Goal: Information Seeking & Learning: Learn about a topic

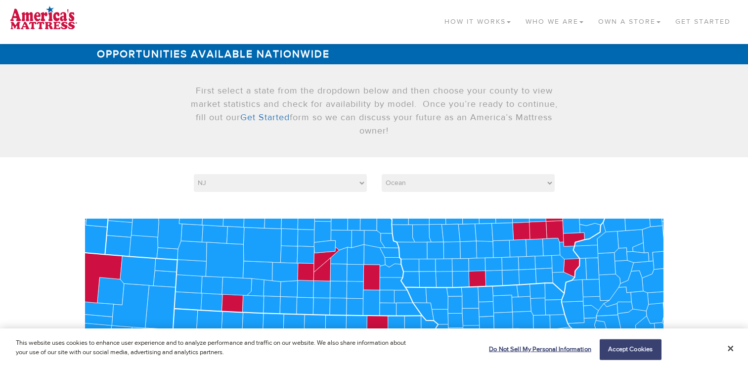
select select "NJ"
select select "34029"
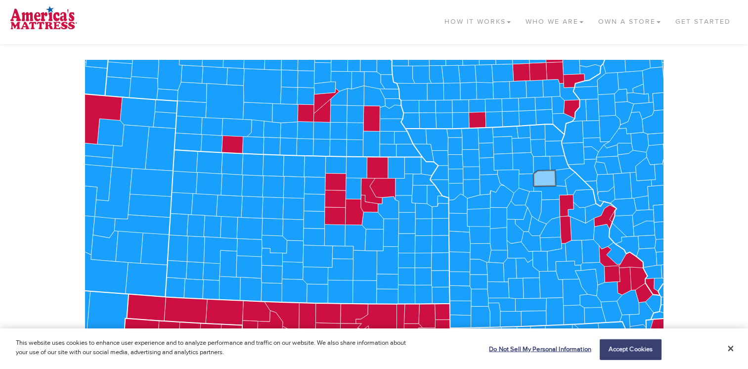
click at [547, 179] on icon at bounding box center [544, 178] width 22 height 16
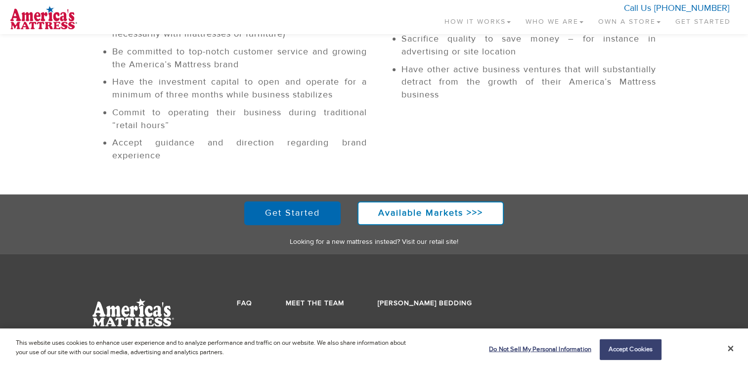
scroll to position [388, 0]
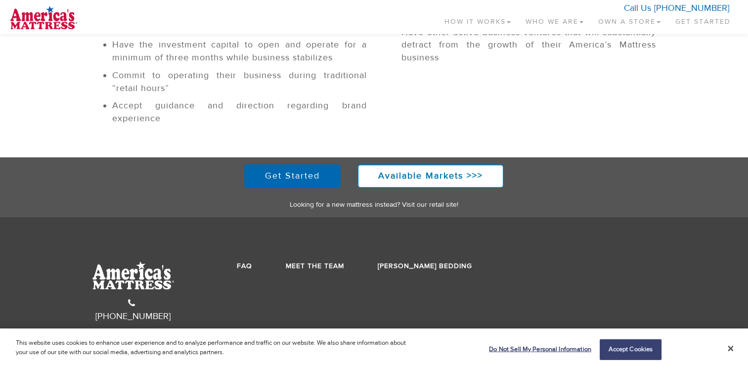
click at [318, 261] on li "Meet the Team" at bounding box center [315, 266] width 58 height 10
click at [313, 265] on link "Meet the Team" at bounding box center [315, 265] width 58 height 9
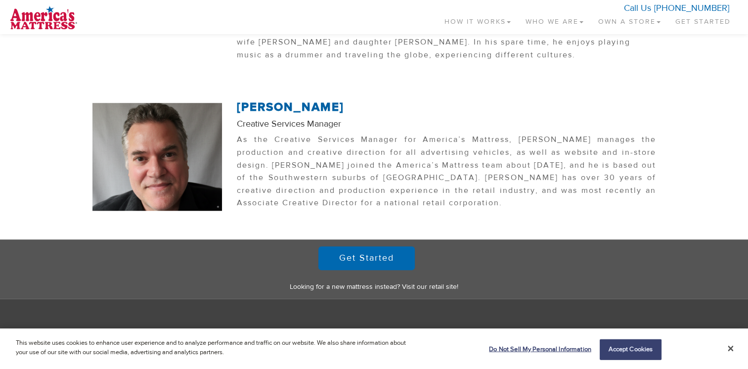
scroll to position [878, 0]
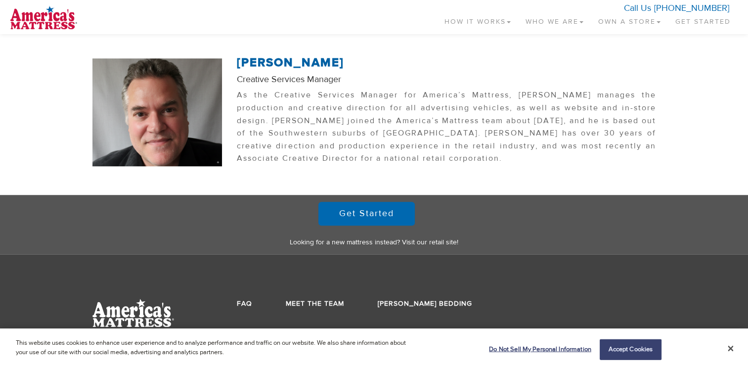
click at [415, 299] on div "FAQ Meet the Team Serta [PERSON_NAME] Bedding" at bounding box center [446, 306] width 419 height 15
click at [416, 299] on link "[PERSON_NAME] Bedding" at bounding box center [425, 303] width 94 height 9
